Goal: Information Seeking & Learning: Learn about a topic

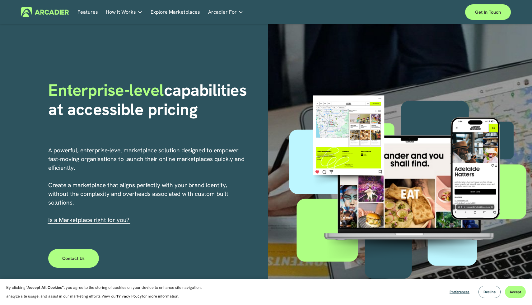
click at [0, 0] on link "Real Estate Whether you sell or rent out real estate, our marketplace tech seam…" at bounding box center [0, 0] width 0 height 0
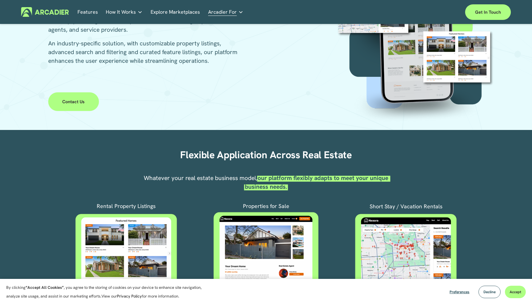
scroll to position [173, 0]
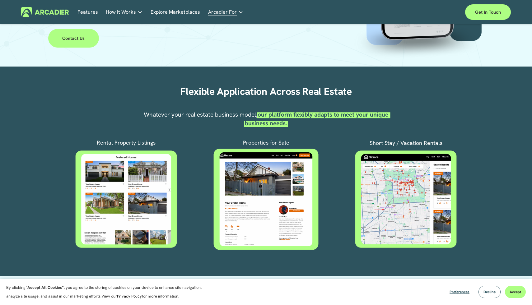
click at [403, 182] on div at bounding box center [406, 199] width 119 height 99
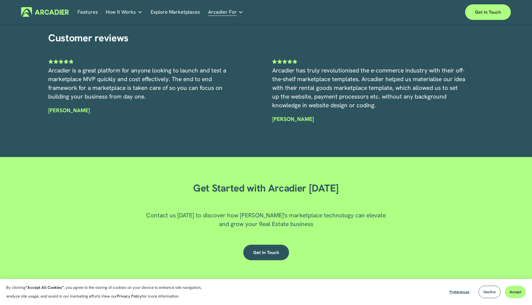
scroll to position [1153, 0]
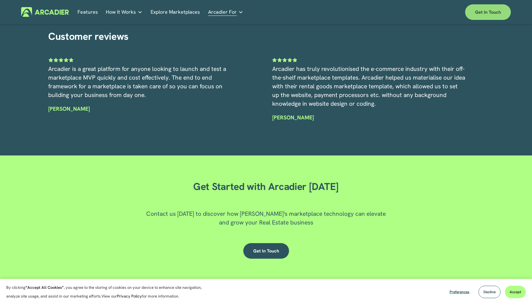
click at [502, 12] on link "Get in touch" at bounding box center [488, 12] width 46 height 16
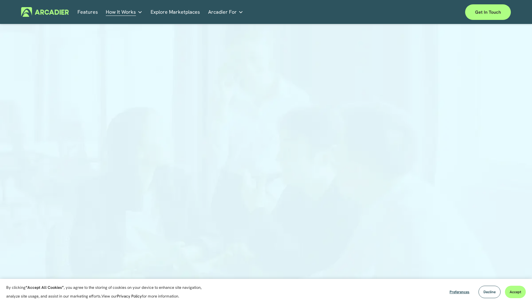
click at [190, 13] on link "Explore Marketplaces" at bounding box center [175, 12] width 49 height 10
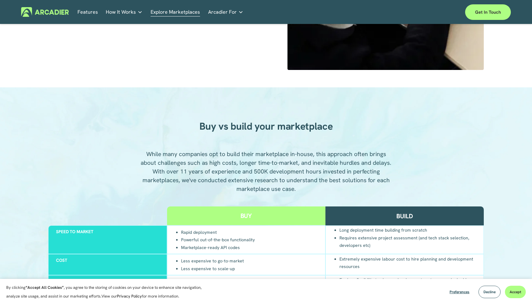
scroll to position [531, 0]
